Goal: Navigation & Orientation: Find specific page/section

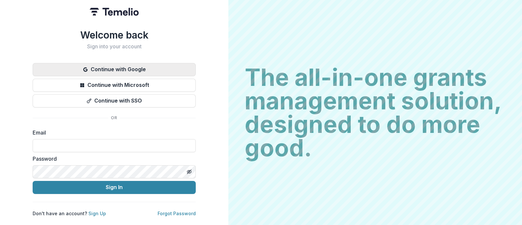
click at [173, 70] on button "Continue with Google" at bounding box center [114, 69] width 163 height 13
click at [123, 68] on button "Continue with Google" at bounding box center [114, 69] width 163 height 13
click at [130, 65] on button "Continue with Google" at bounding box center [114, 69] width 163 height 13
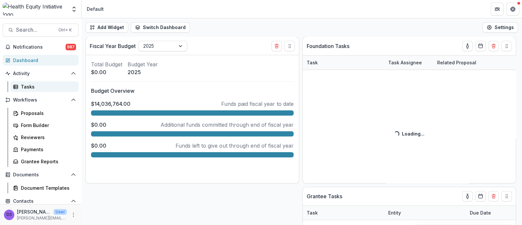
click at [53, 84] on div "Tasks" at bounding box center [47, 86] width 53 height 7
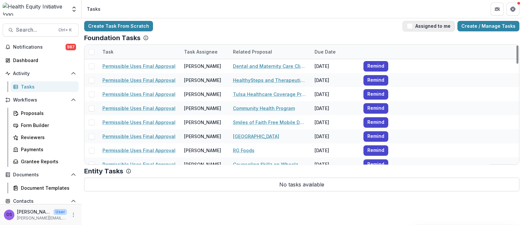
click at [413, 23] on span "button" at bounding box center [410, 26] width 6 height 6
